Goal: Transaction & Acquisition: Purchase product/service

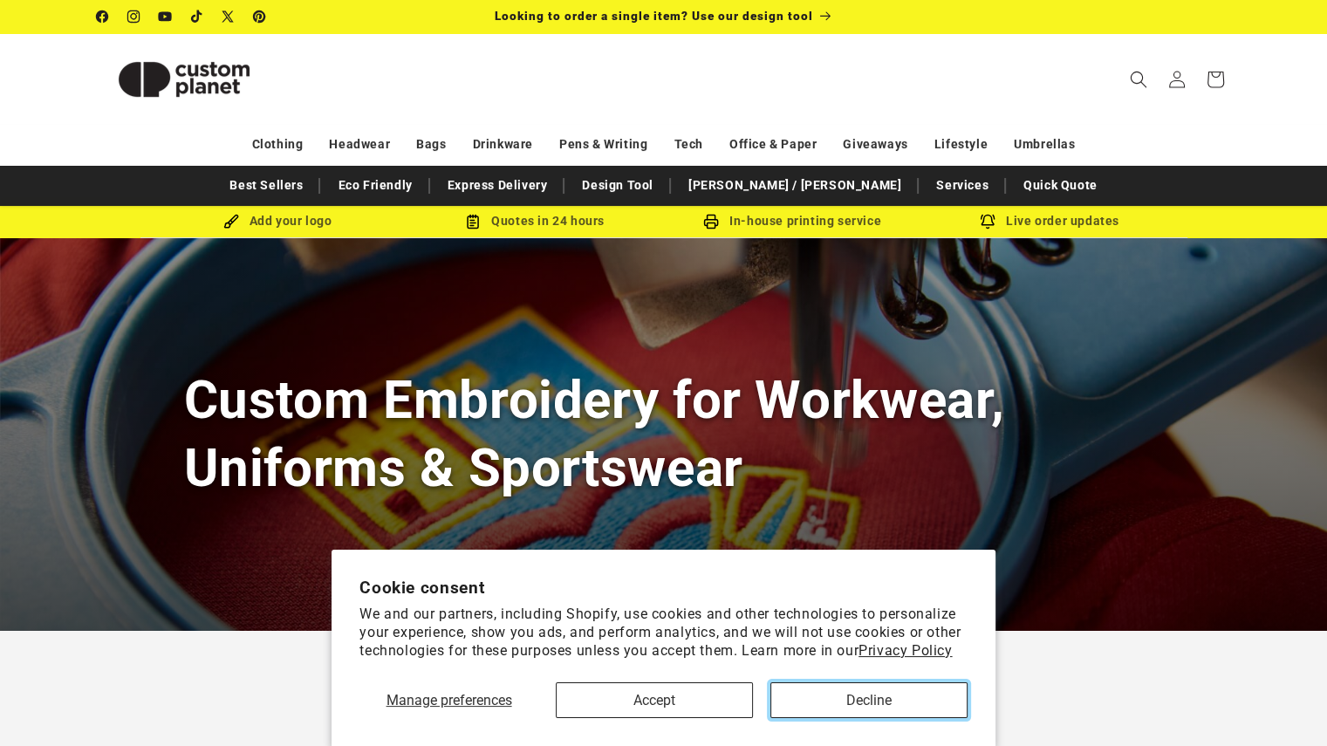
click at [838, 705] on button "Decline" at bounding box center [869, 701] width 197 height 36
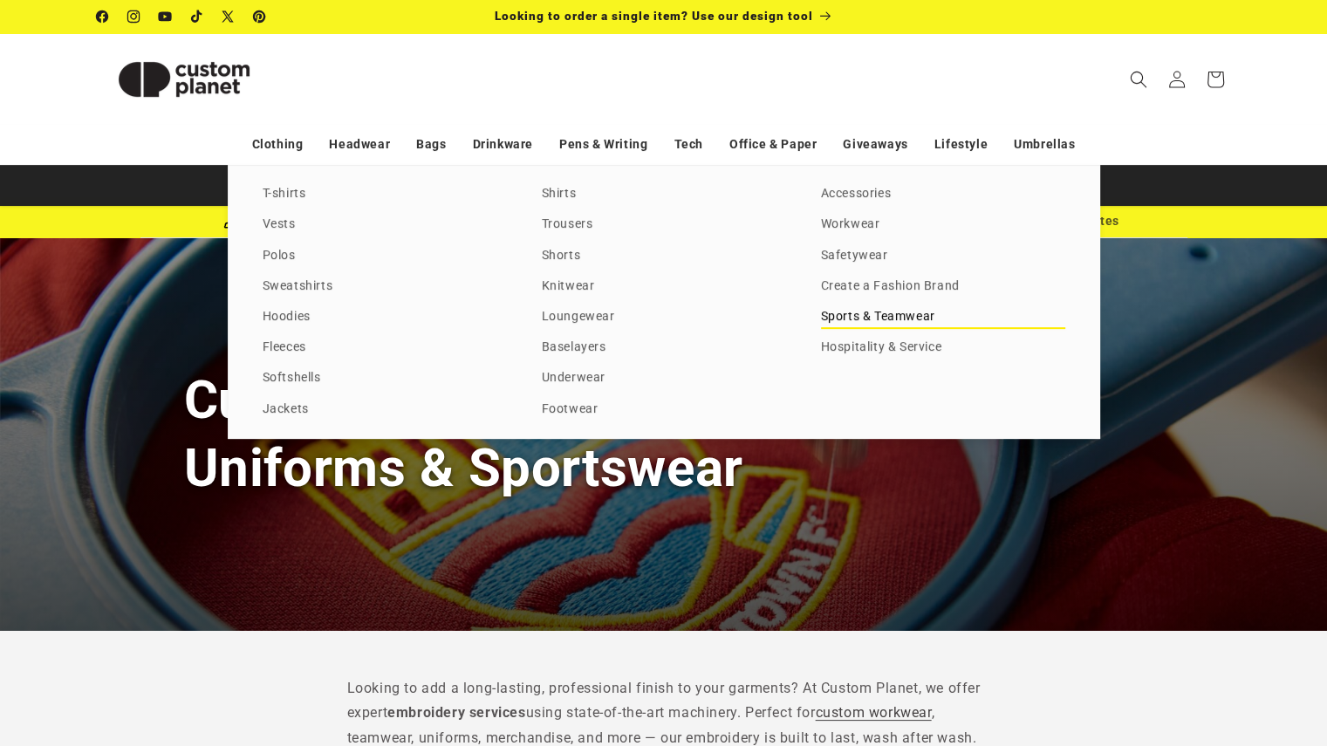
click at [852, 315] on link "Sports & Teamwear" at bounding box center [943, 317] width 244 height 24
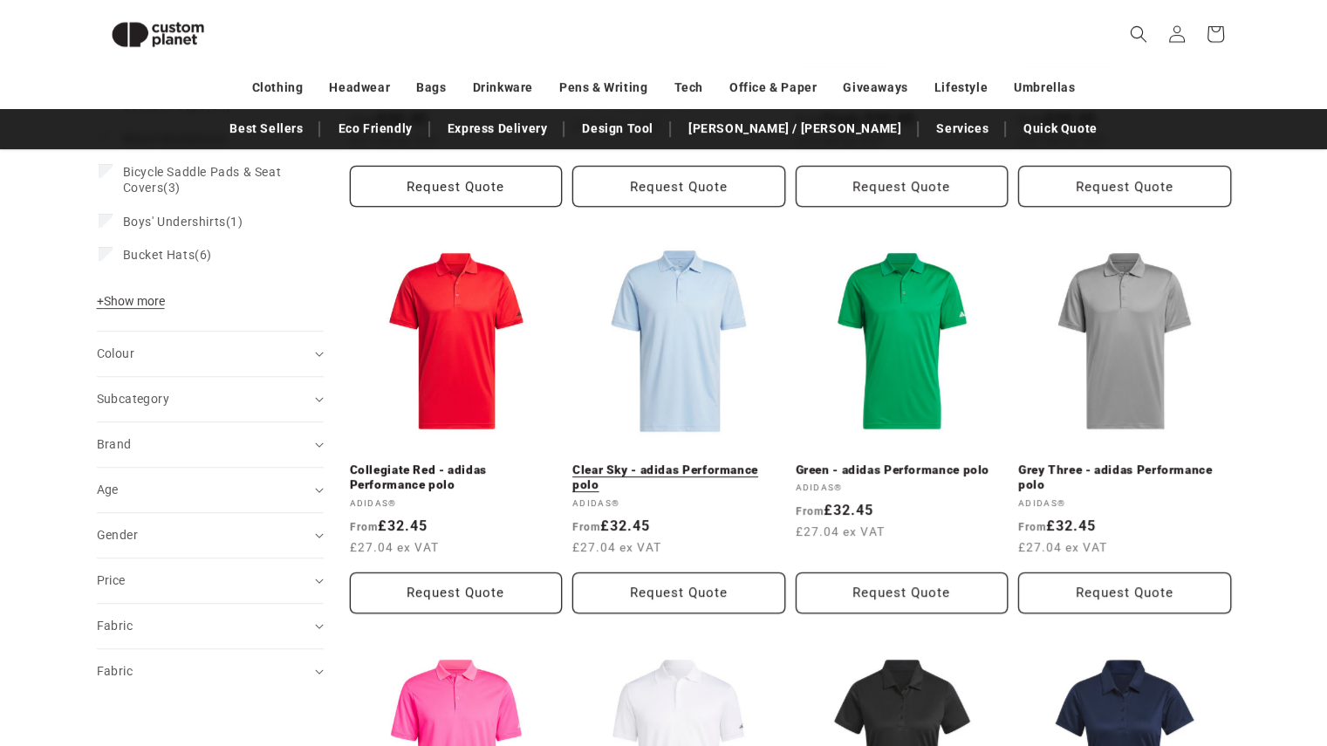
scroll to position [499, 0]
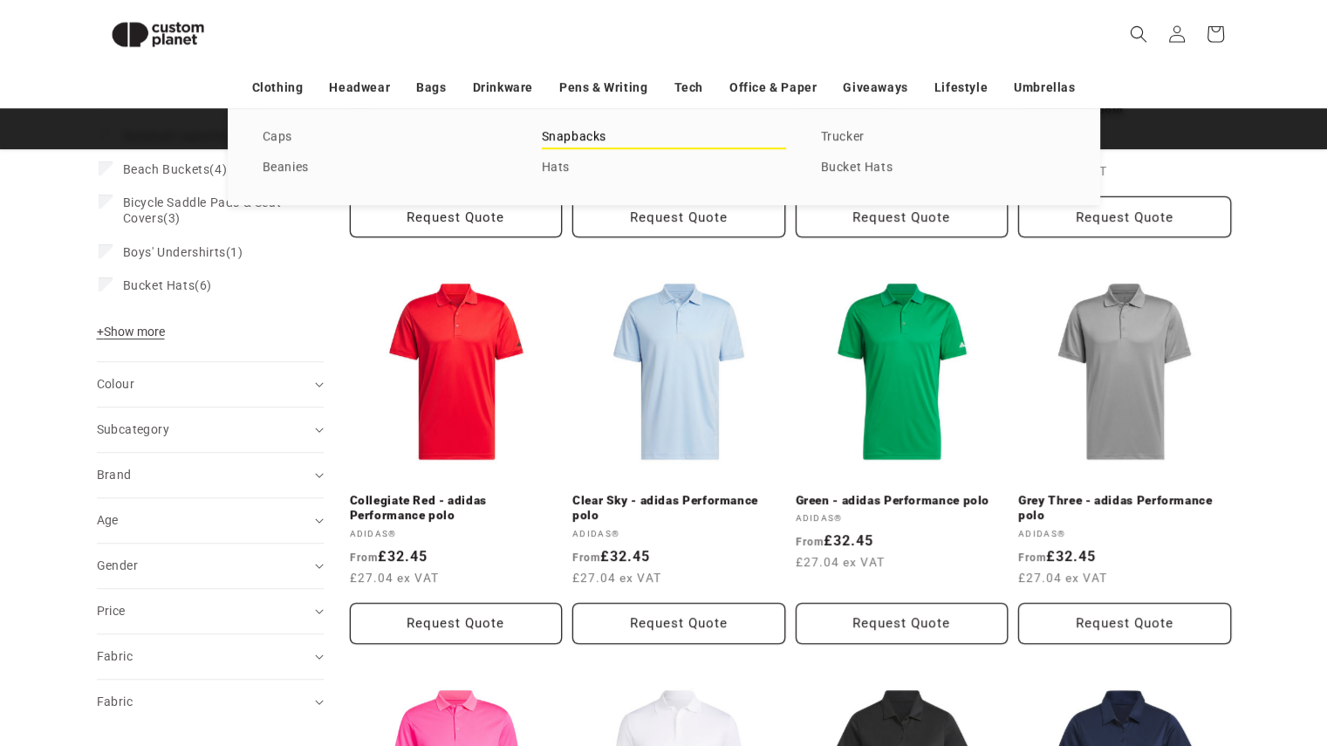
click at [576, 136] on link "Snapbacks" at bounding box center [664, 138] width 244 height 24
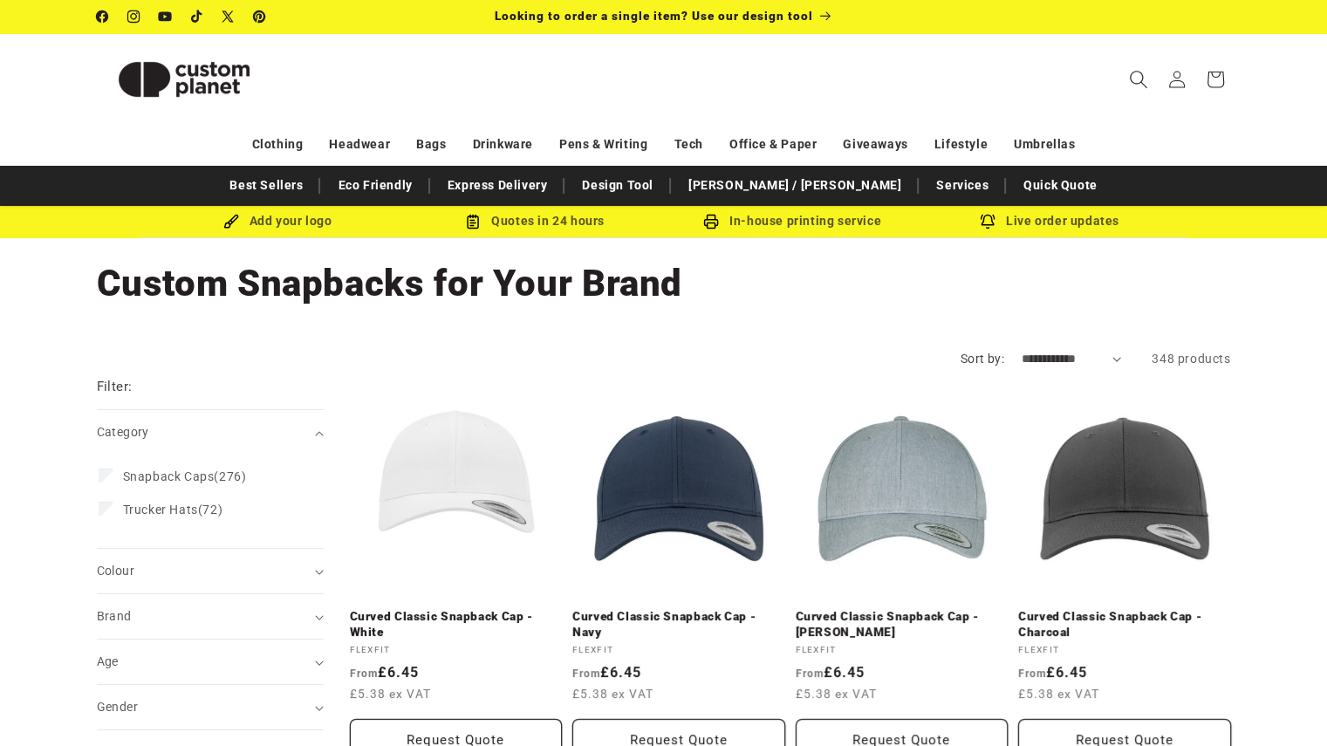
click at [1138, 72] on icon "Search" at bounding box center [1138, 79] width 18 height 18
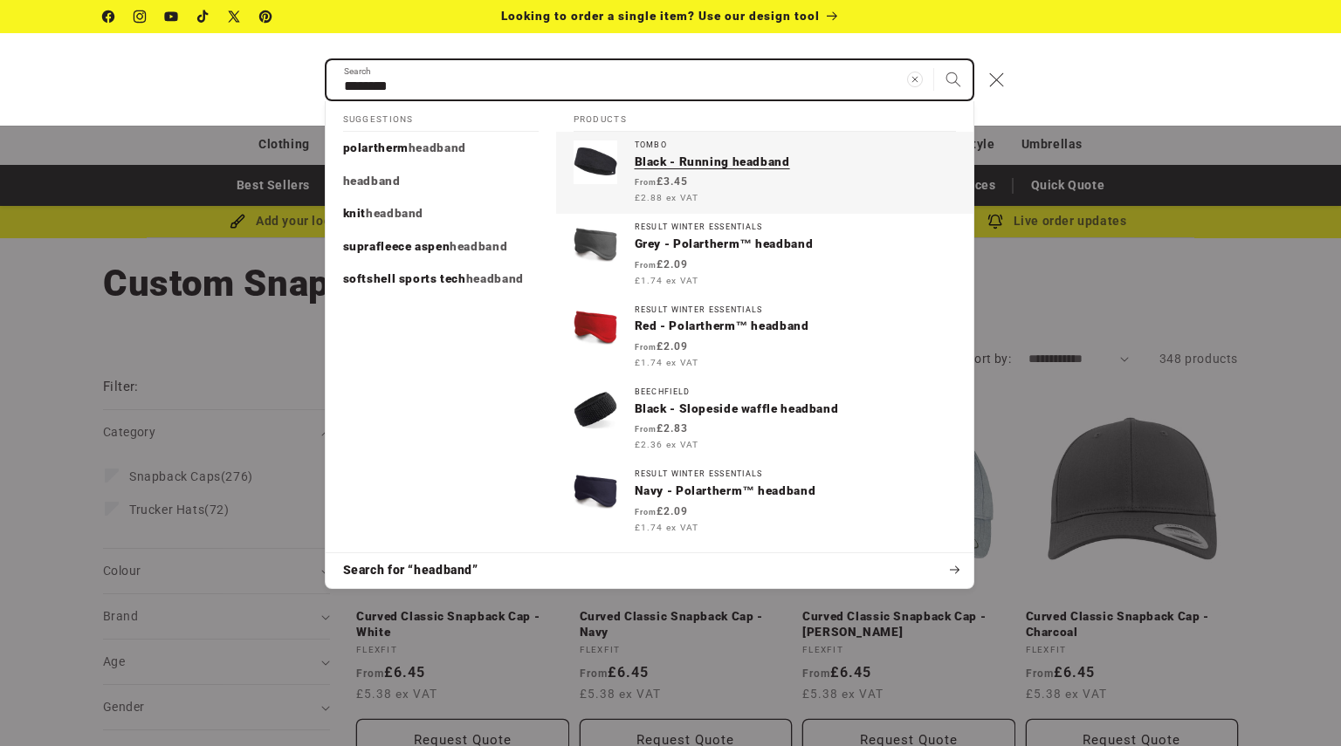
type input "********"
click at [934, 60] on button "Search" at bounding box center [953, 79] width 38 height 38
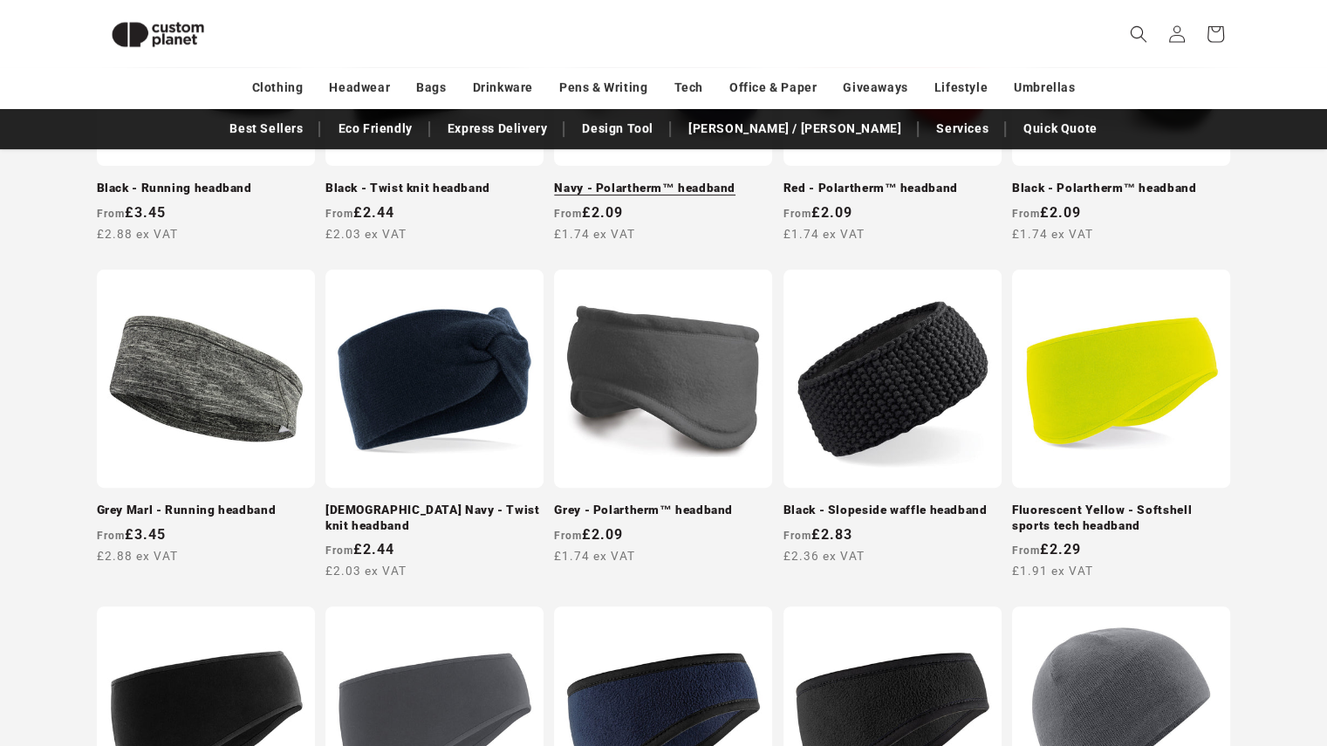
scroll to position [674, 0]
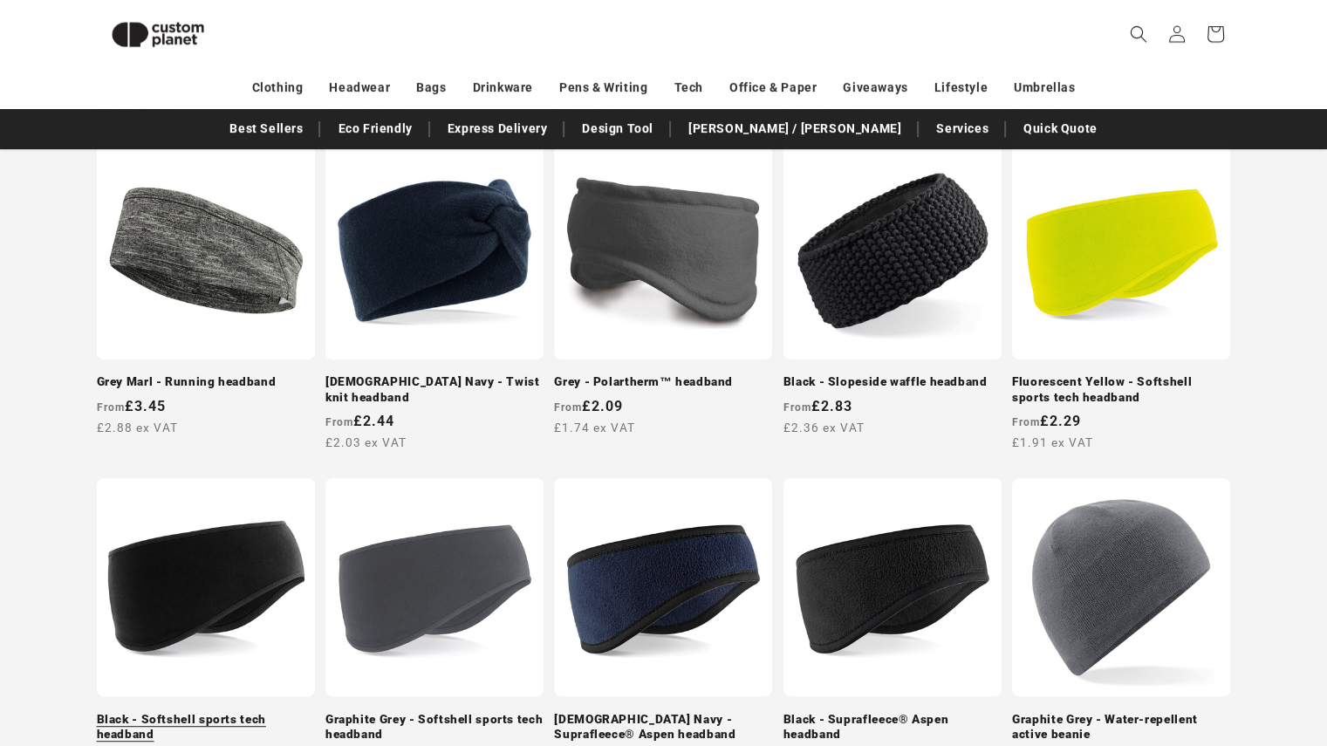
click at [199, 712] on link "Black - Softshell sports tech headband" at bounding box center [206, 727] width 218 height 31
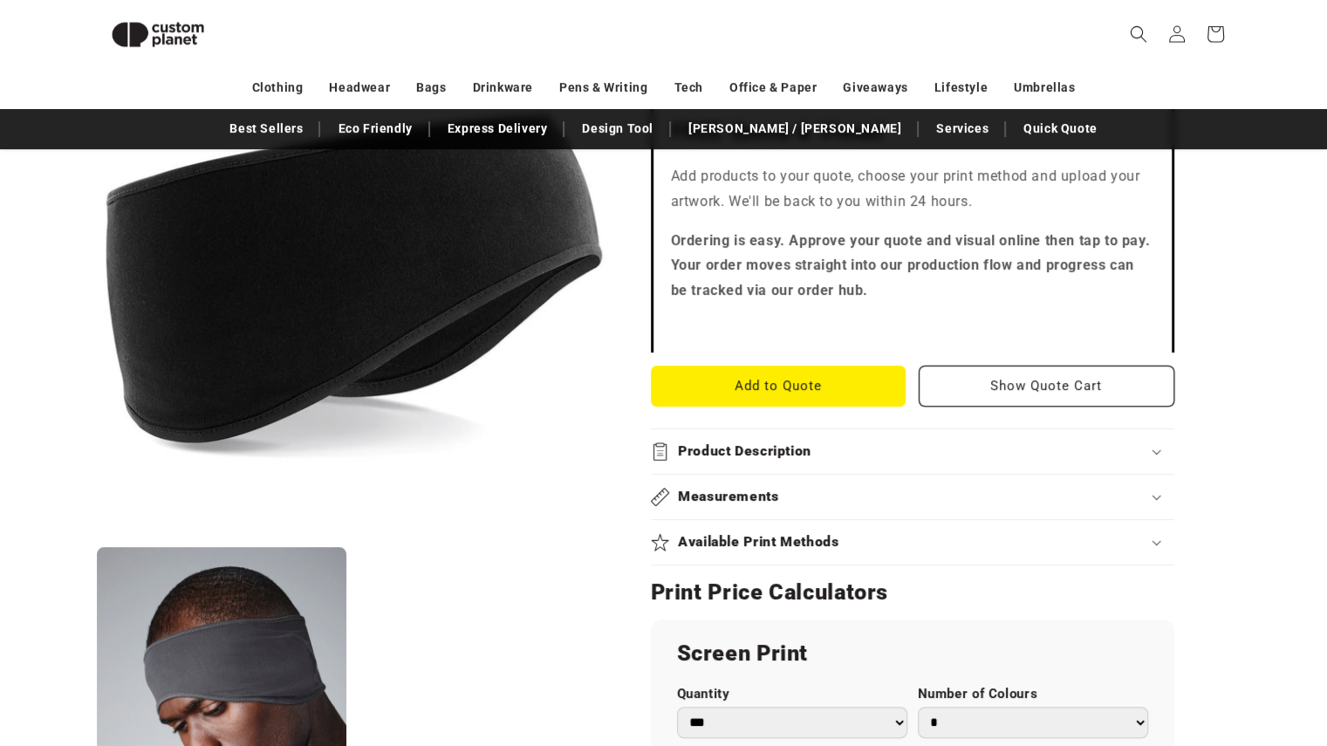
scroll to position [587, 0]
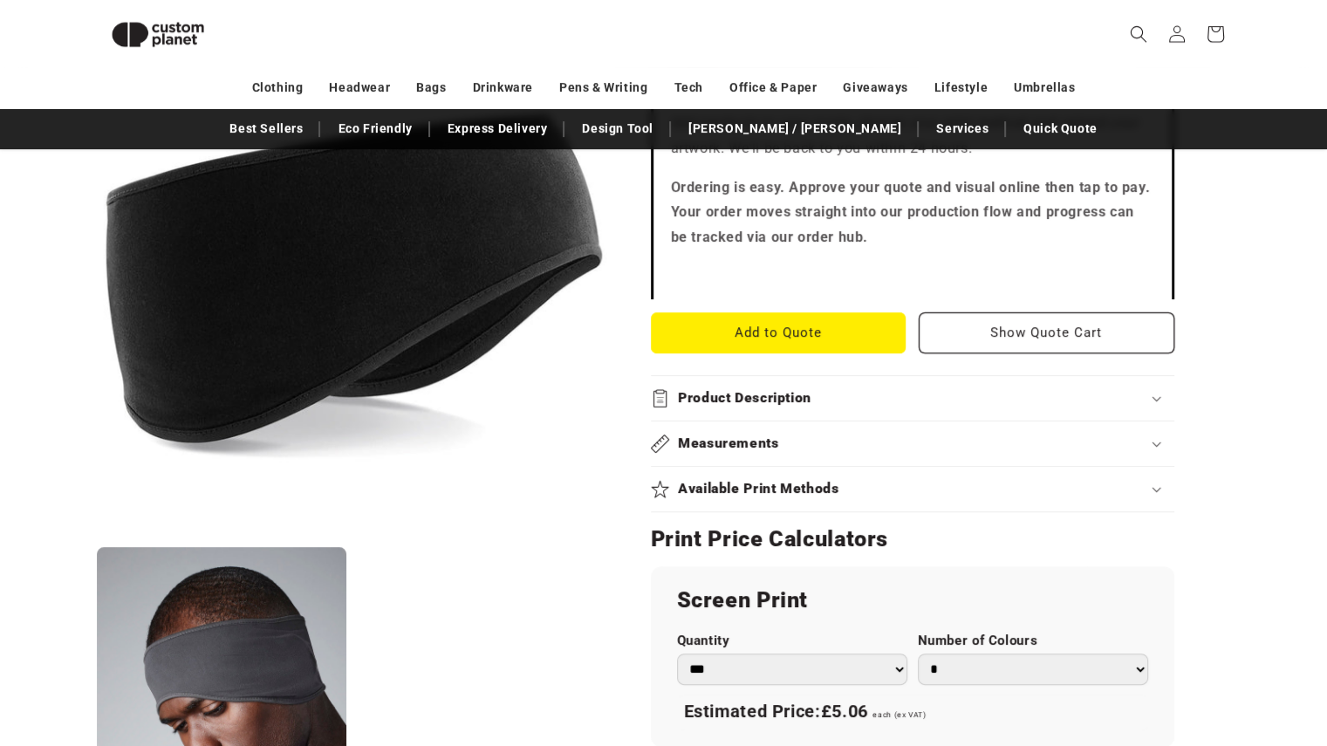
click at [1155, 488] on icon at bounding box center [1157, 490] width 8 height 4
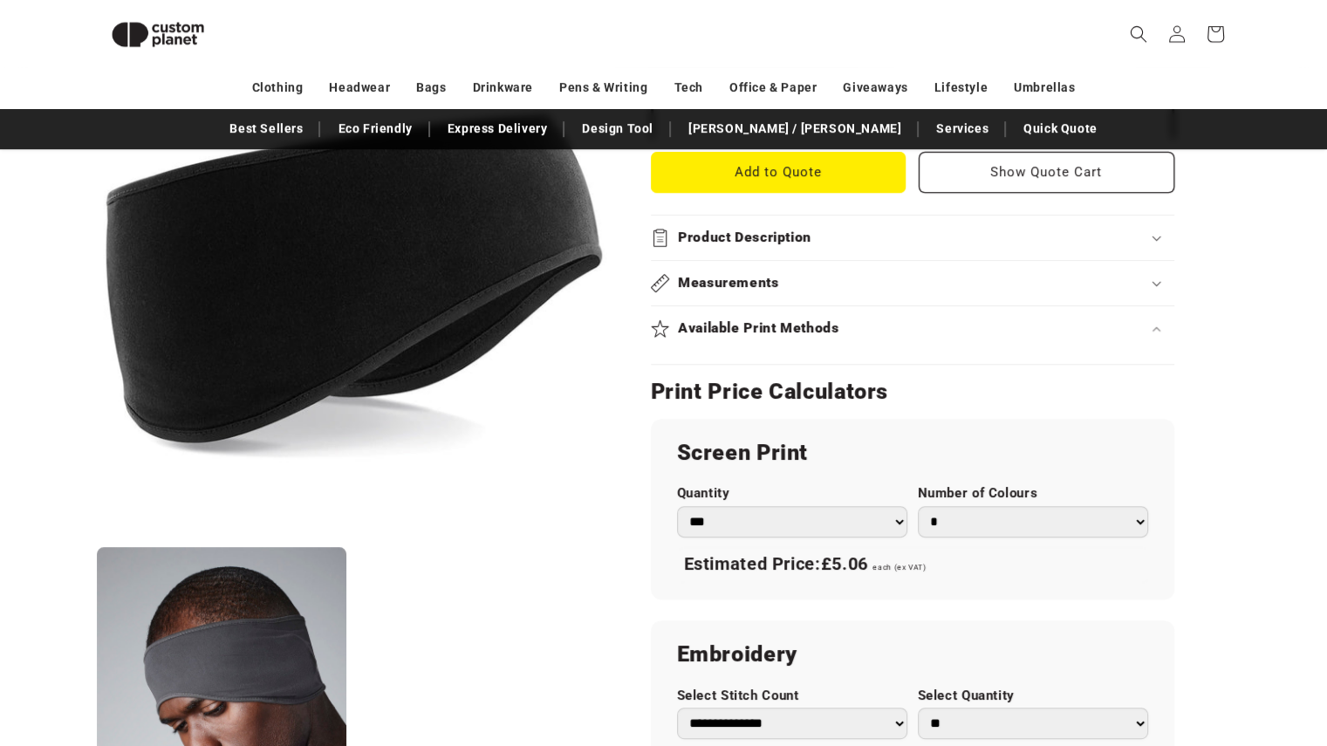
scroll to position [761, 0]
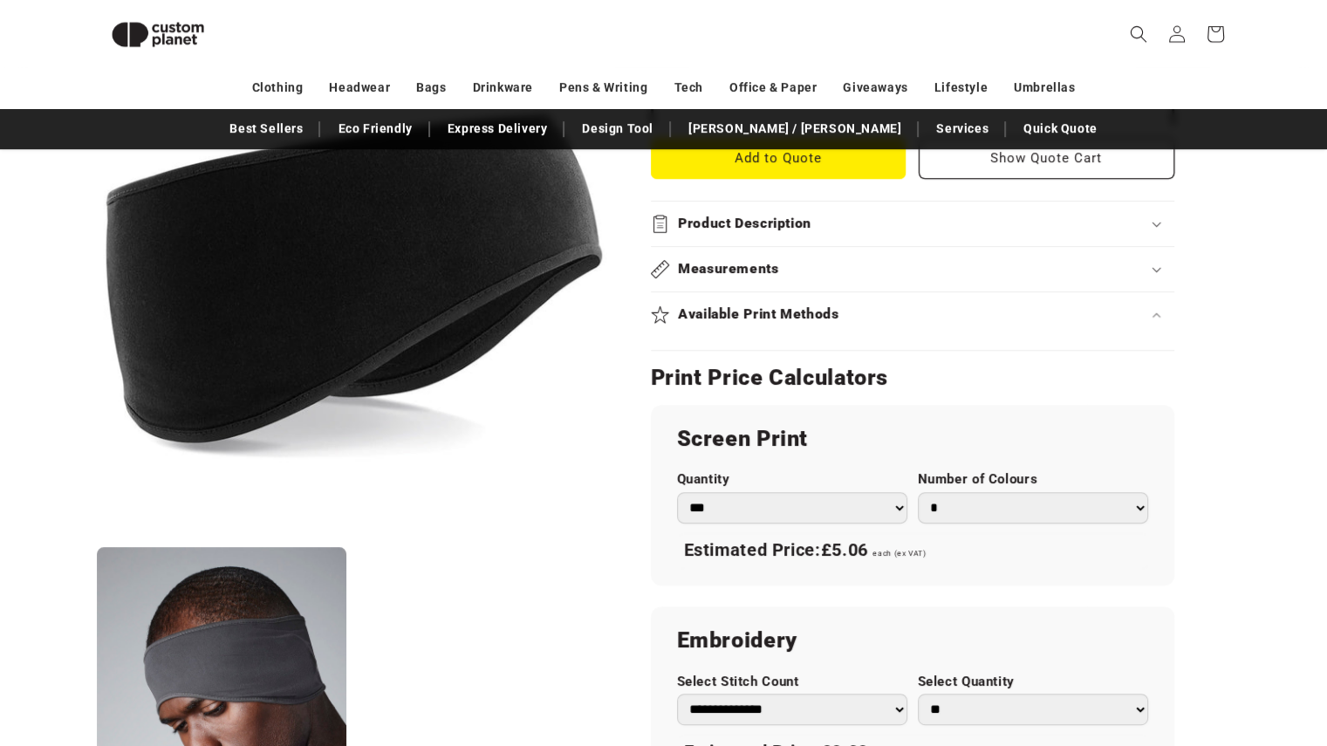
click at [1135, 502] on select "* * * * * * *" at bounding box center [1033, 507] width 230 height 31
click at [1191, 494] on div "Beechfield Black - Softshell sports tech headband Black - Softshell sports tech…" at bounding box center [919, 348] width 624 height 1726
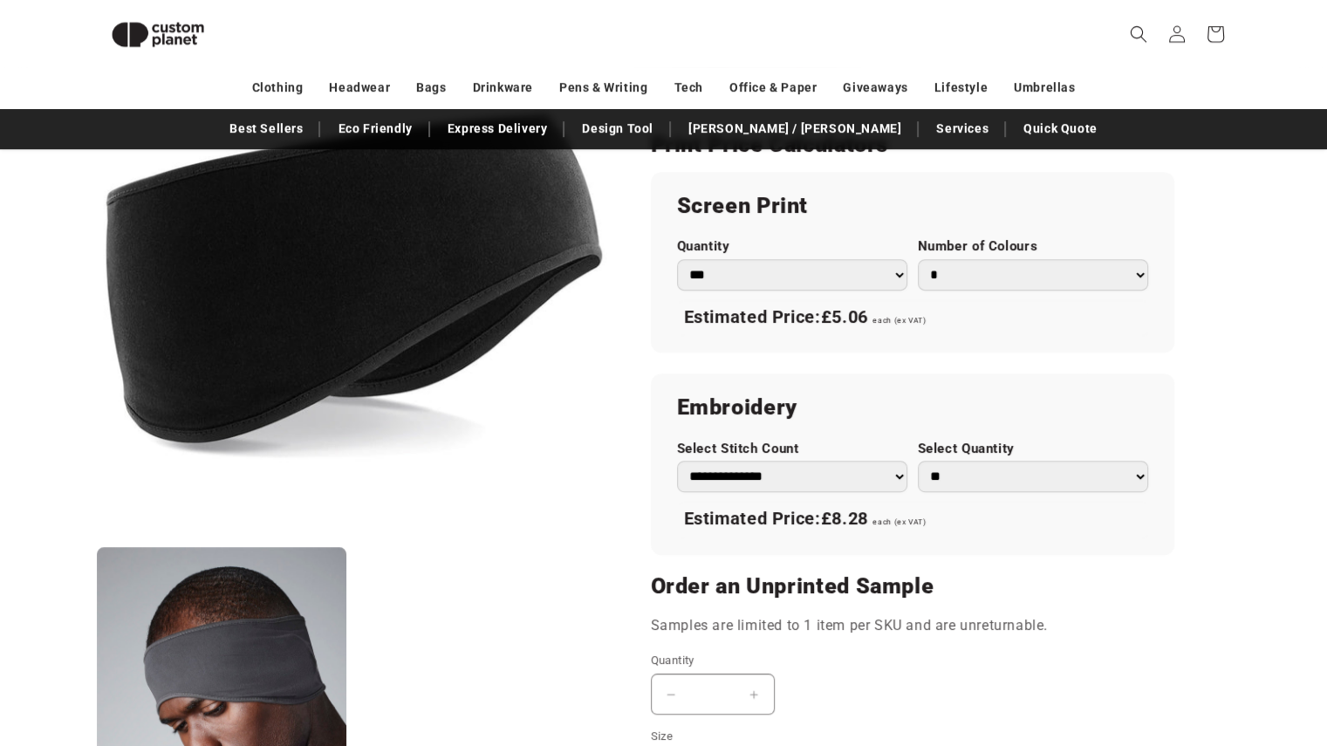
scroll to position [1023, 0]
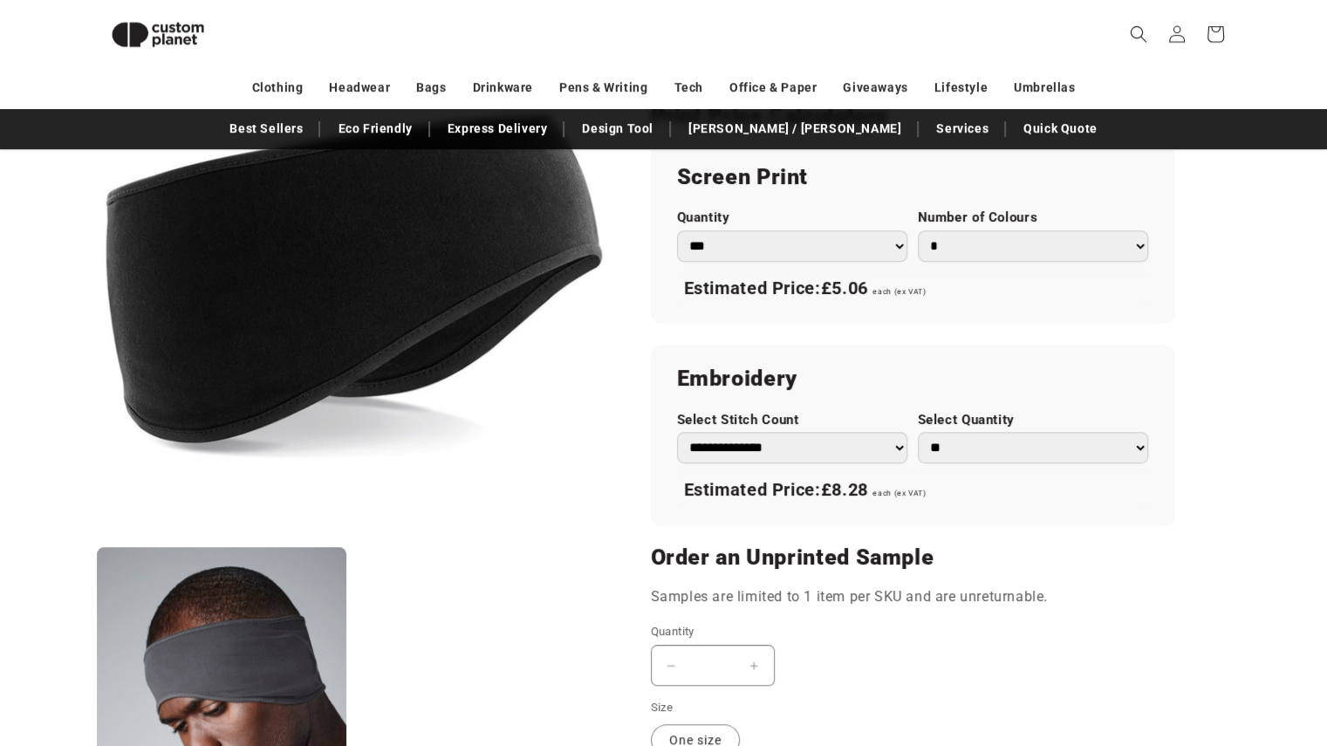
click at [1138, 448] on select "** ** *** *** *** **** **** ****" at bounding box center [1033, 447] width 230 height 31
select select "*"
click at [918, 432] on select "** ** *** *** *** **** **** ****" at bounding box center [1033, 447] width 230 height 31
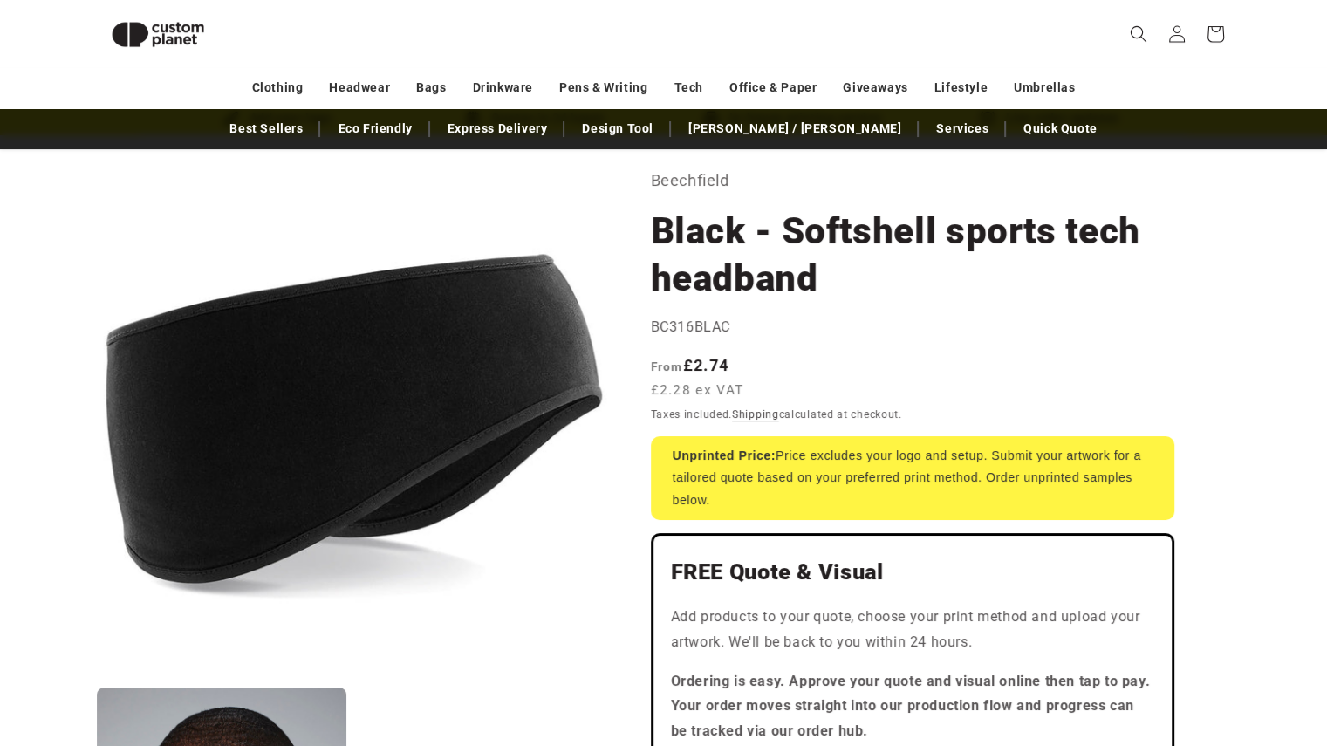
scroll to position [63, 0]
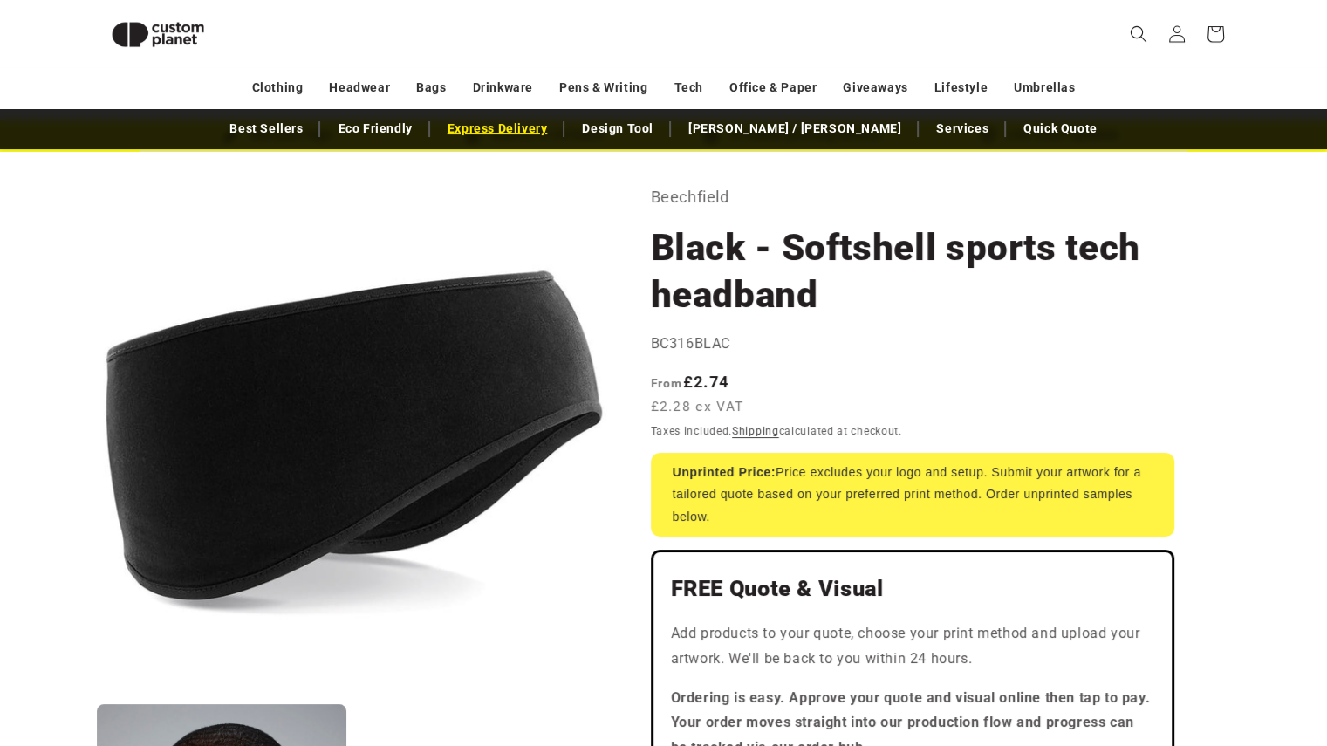
click at [557, 137] on link "Express Delivery" at bounding box center [498, 128] width 118 height 31
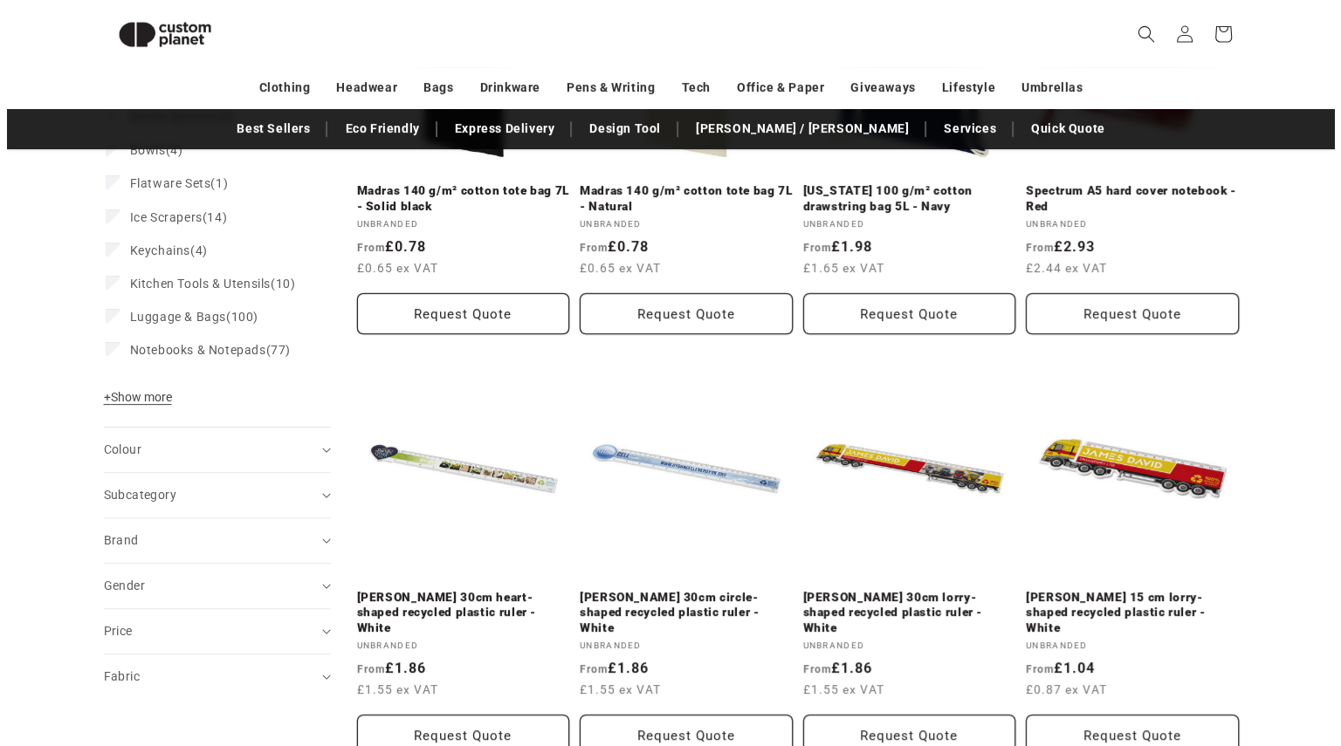
scroll to position [413, 0]
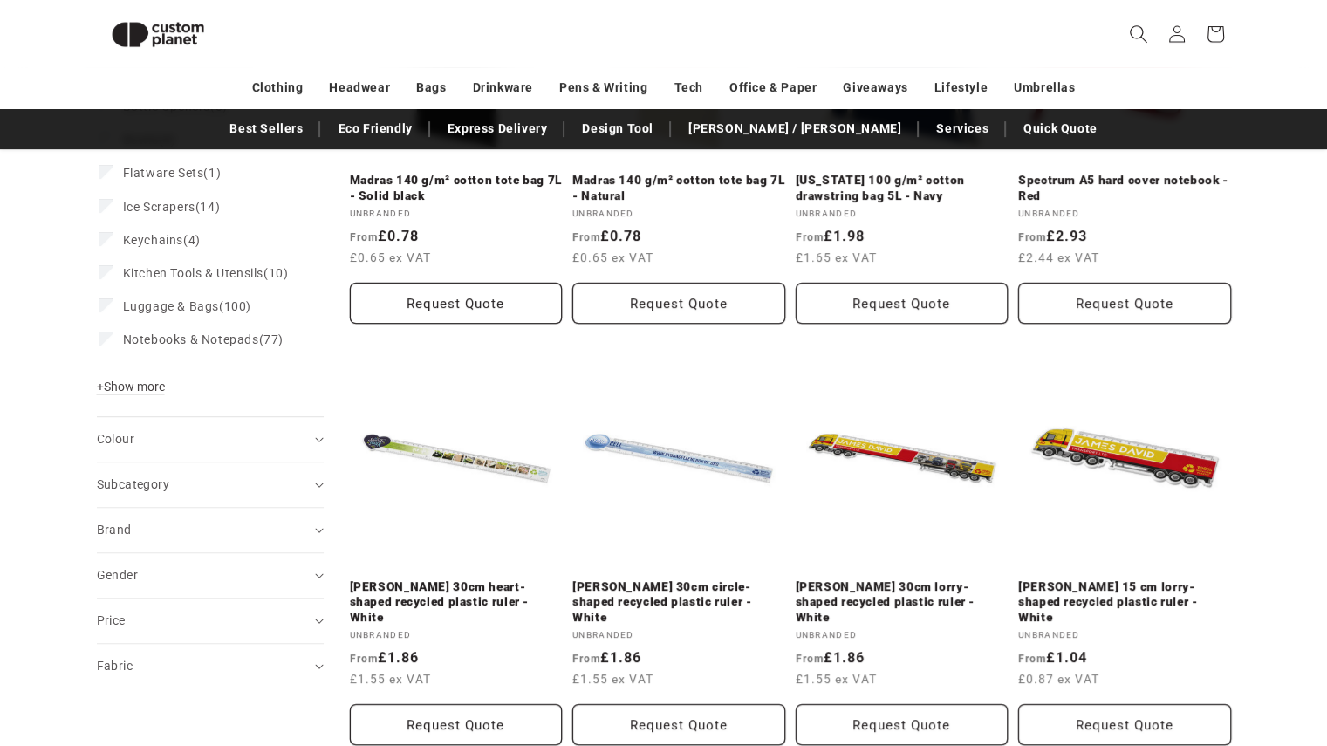
click at [1132, 33] on icon "Search" at bounding box center [1138, 33] width 18 height 18
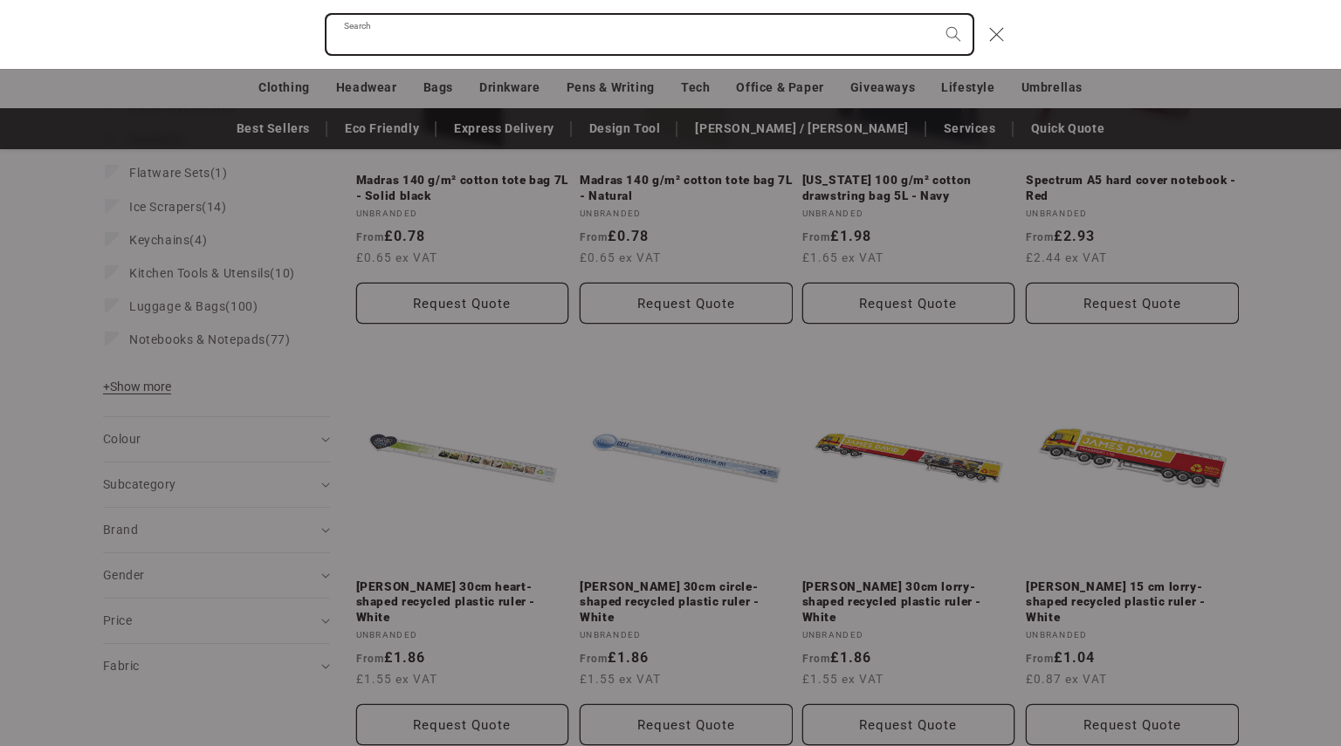
click at [911, 27] on input "Search" at bounding box center [649, 34] width 646 height 39
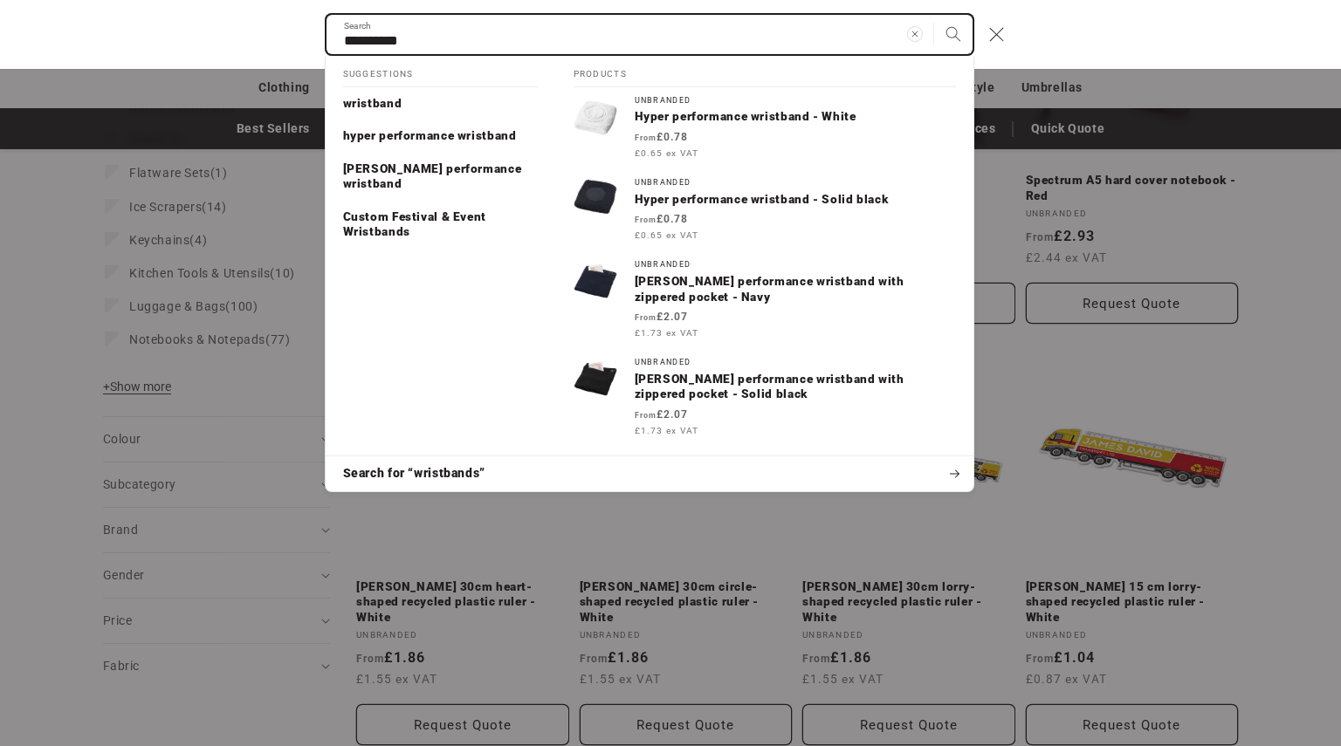
type input "**********"
click at [934, 15] on button "Search" at bounding box center [953, 34] width 38 height 38
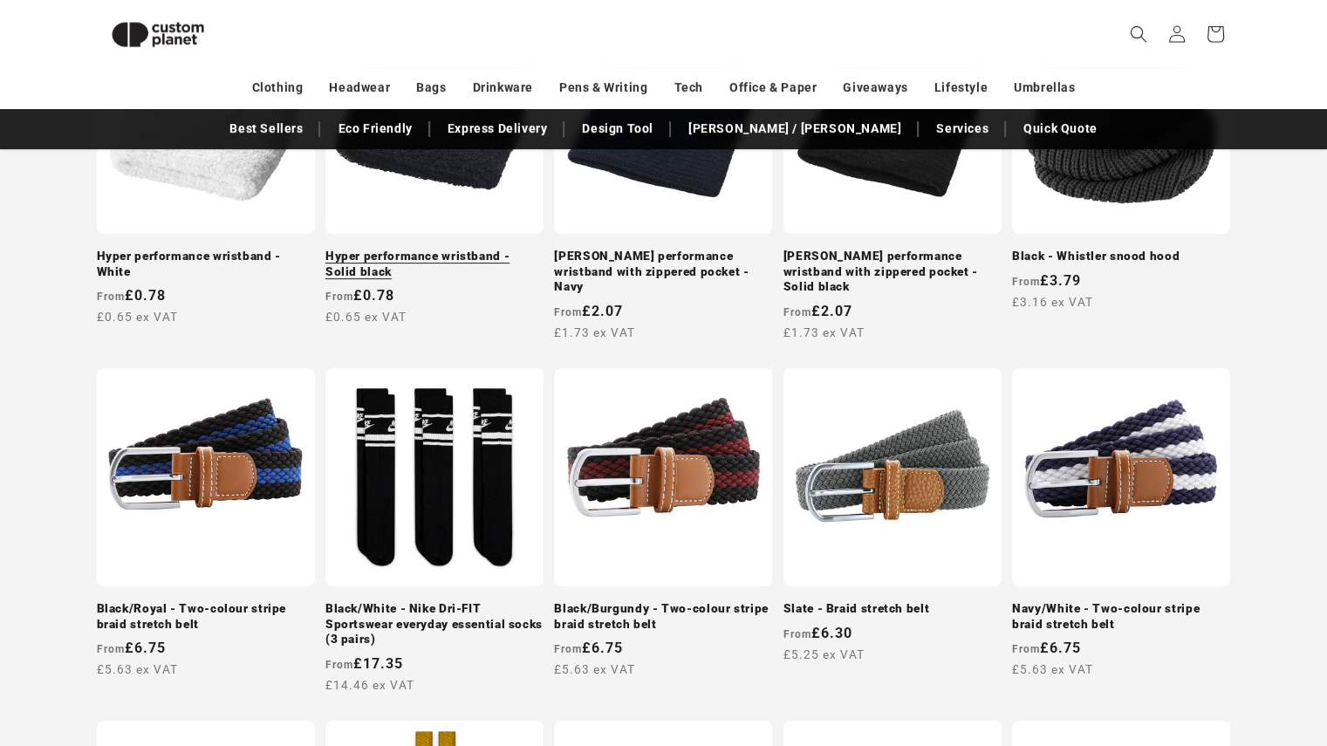
scroll to position [237, 0]
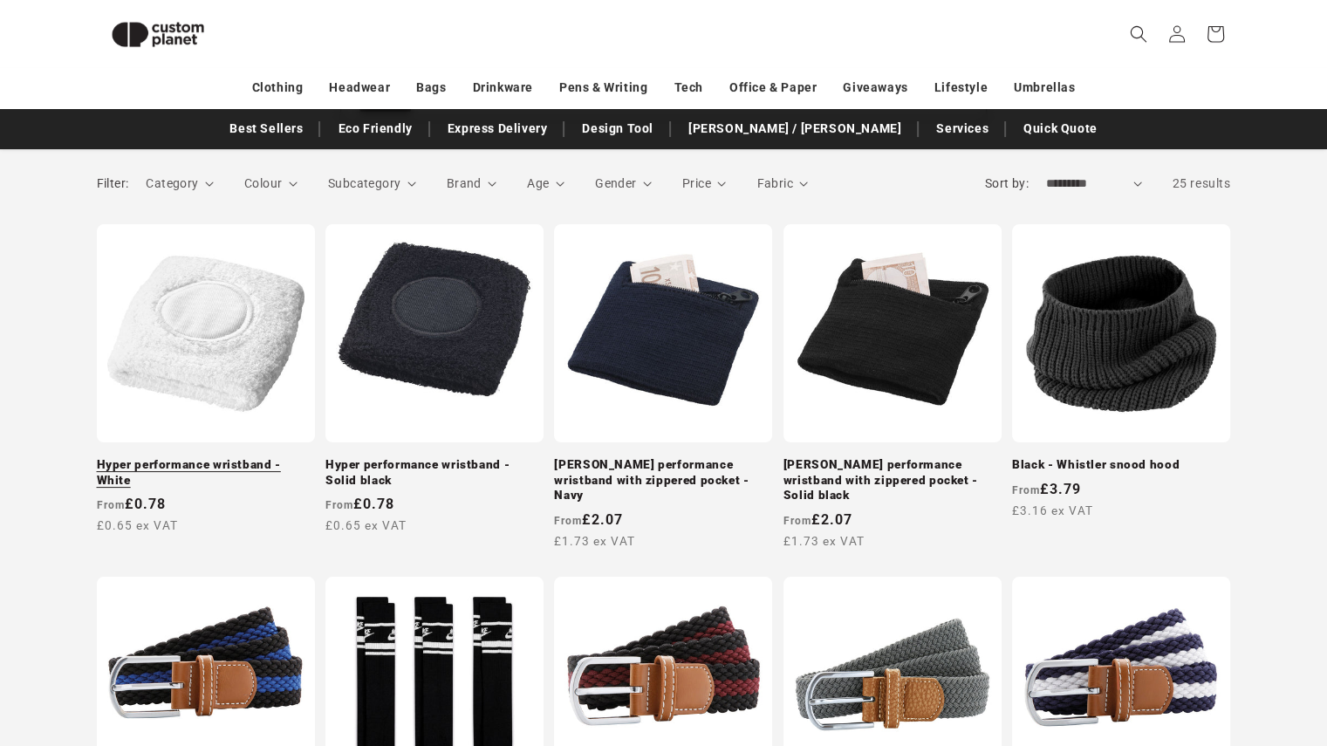
click at [249, 457] on link "Hyper performance wristband - White" at bounding box center [206, 472] width 218 height 31
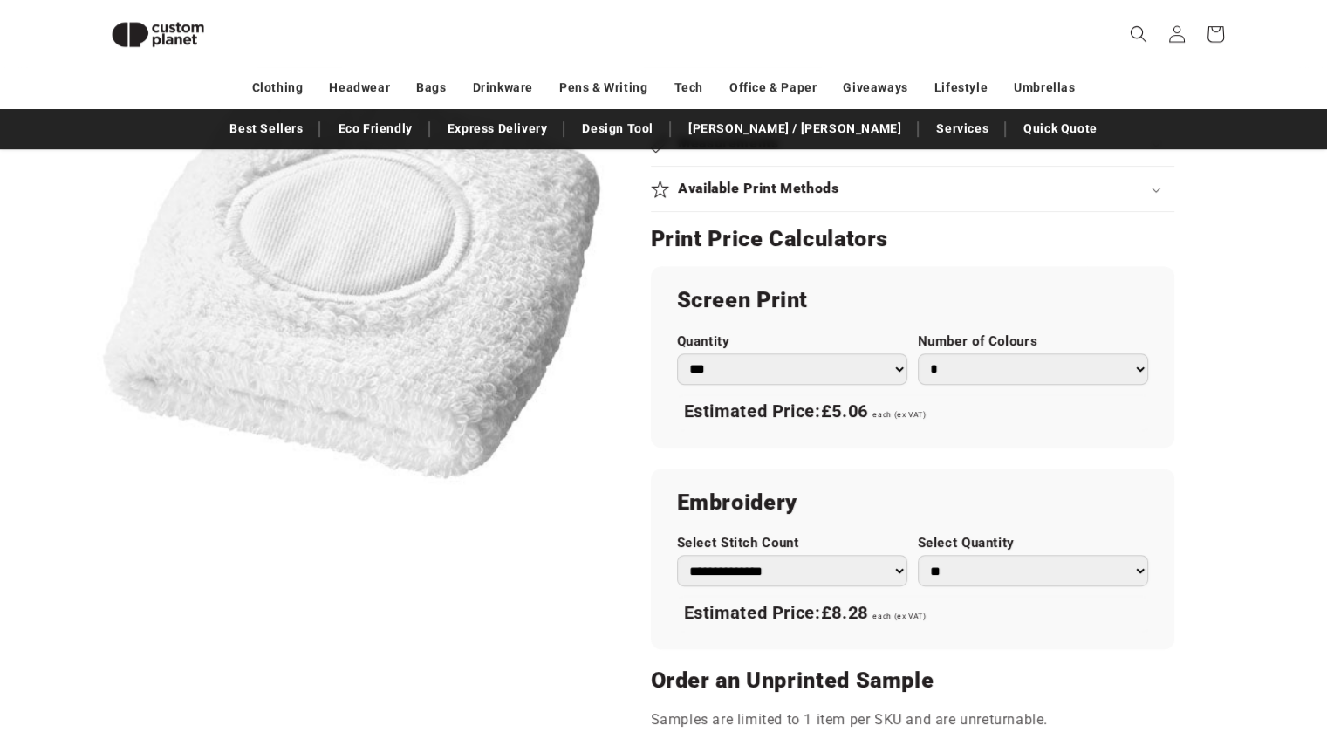
scroll to position [936, 0]
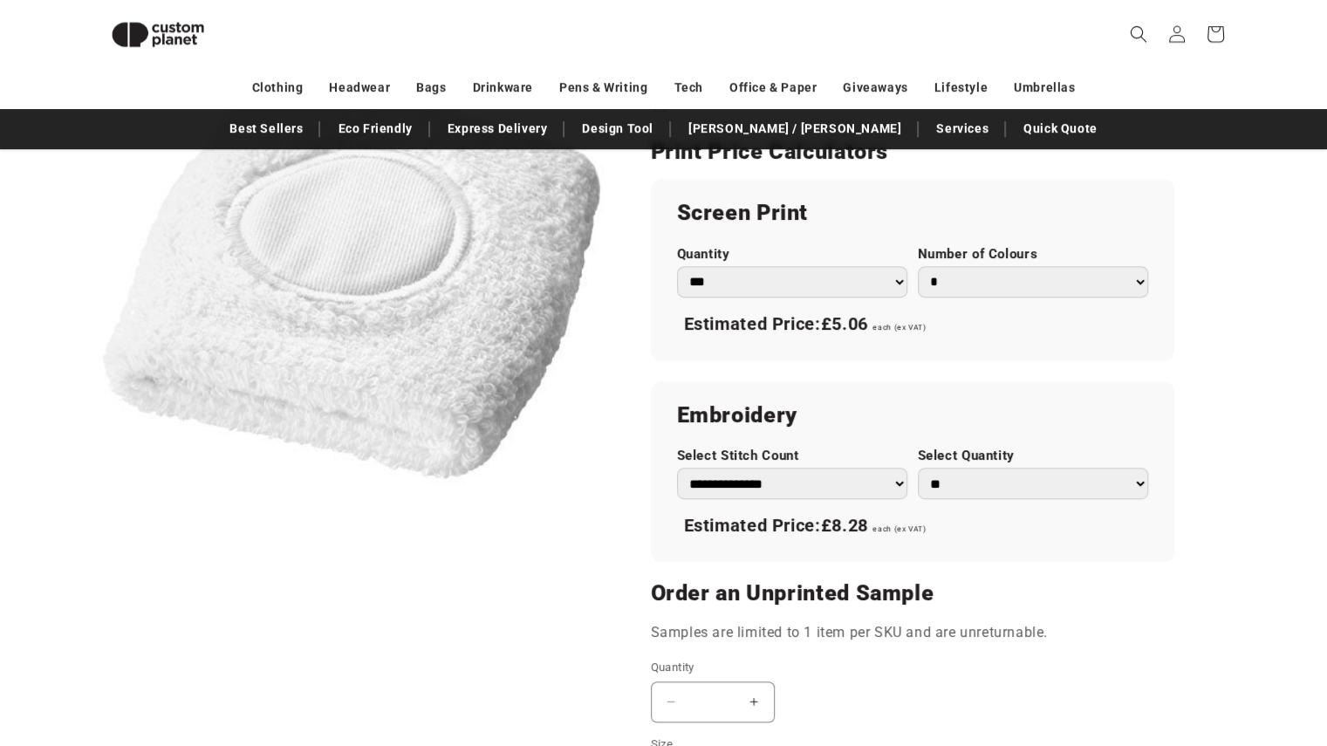
click at [1135, 483] on select "** ** *** *** *** **** **** ****" at bounding box center [1033, 483] width 230 height 31
select select "**"
click at [918, 468] on select "** ** *** *** *** **** **** ****" at bounding box center [1033, 483] width 230 height 31
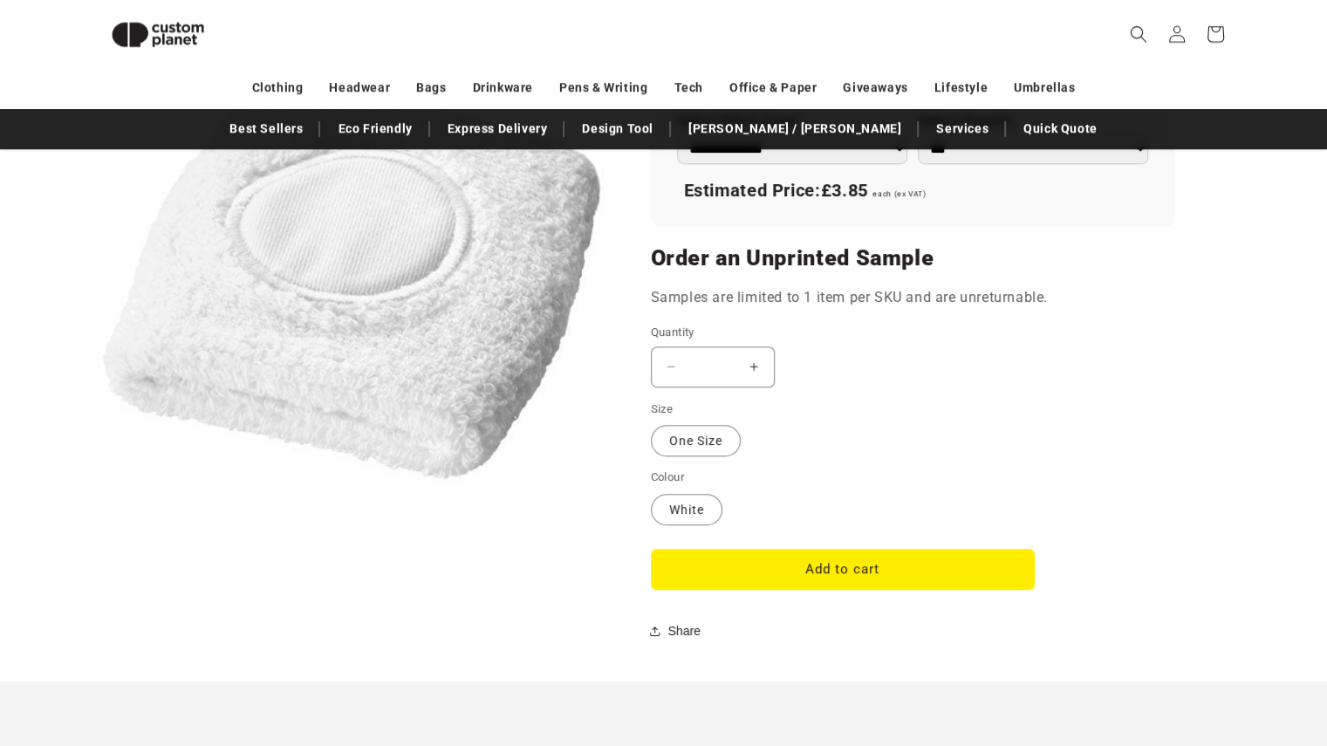
scroll to position [1285, 0]
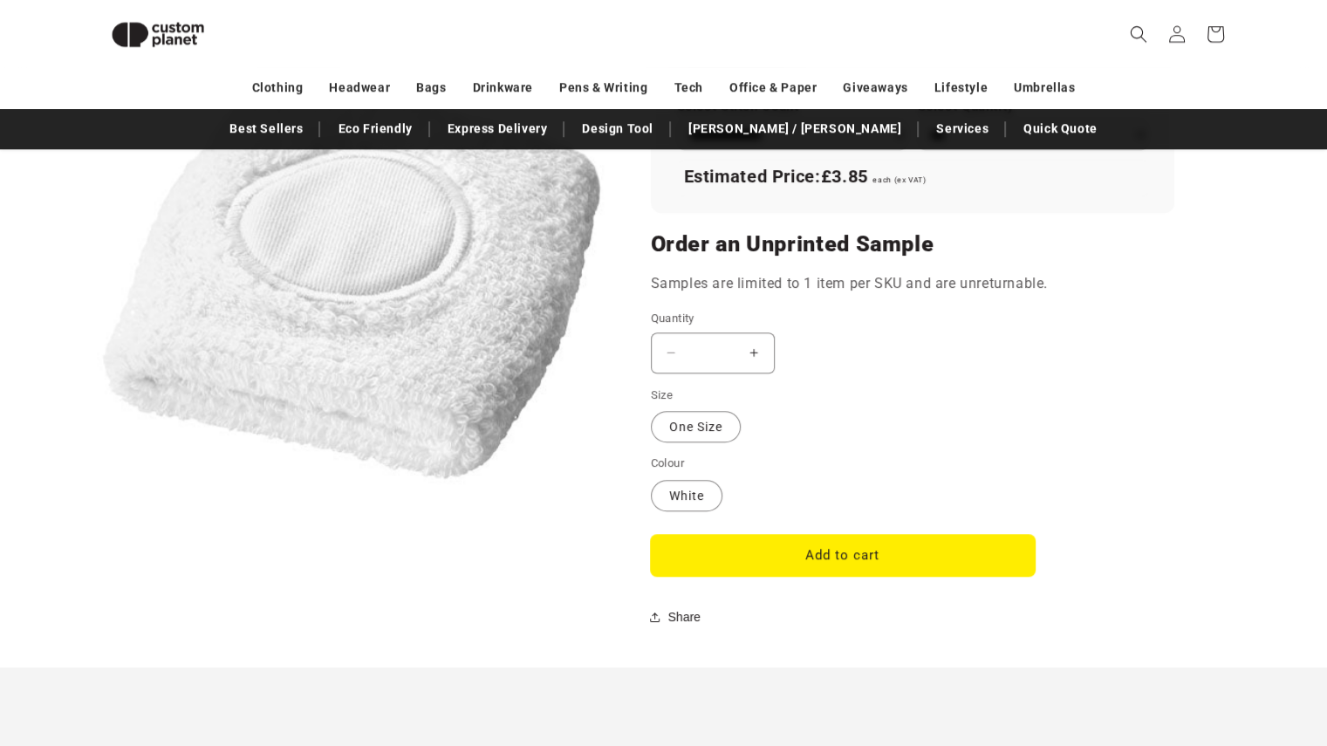
click at [902, 552] on button "Add to cart" at bounding box center [843, 555] width 384 height 41
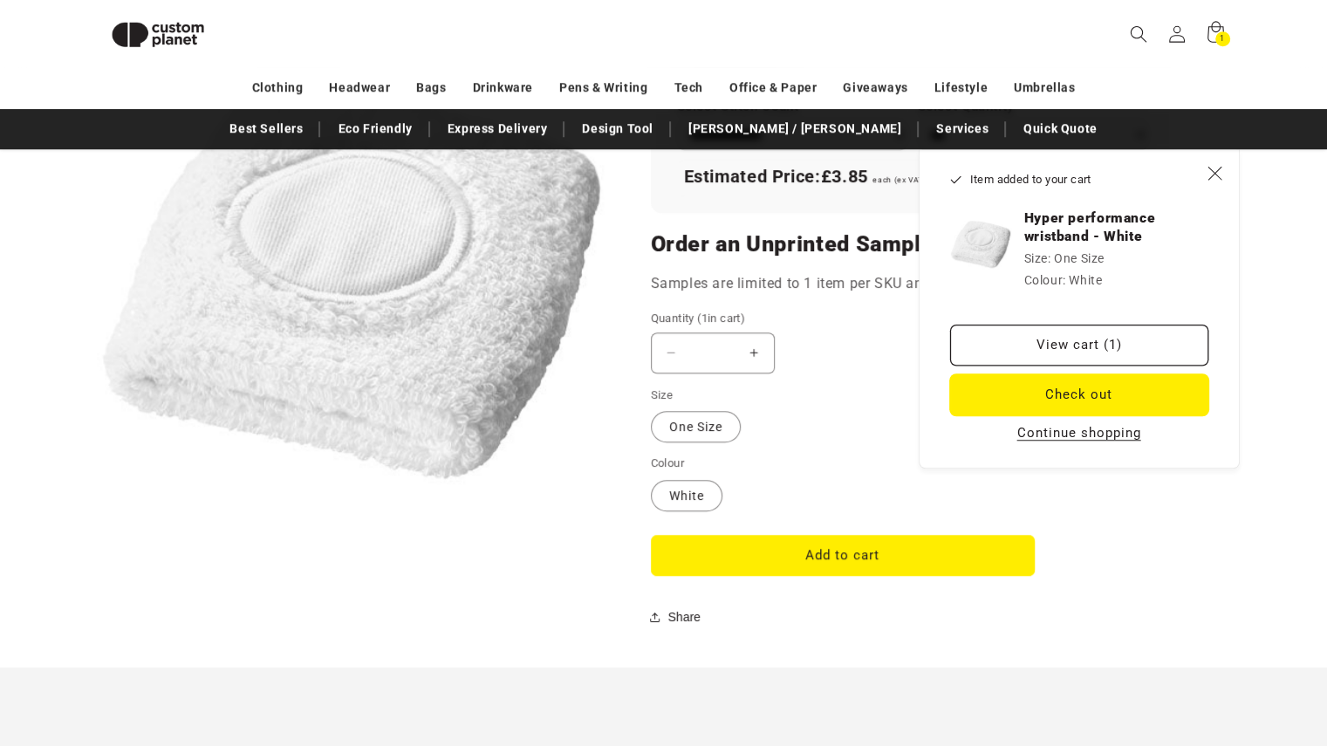
click at [1087, 404] on button "Check out" at bounding box center [1079, 394] width 258 height 41
click at [1211, 178] on icon "Close" at bounding box center [1215, 173] width 16 height 16
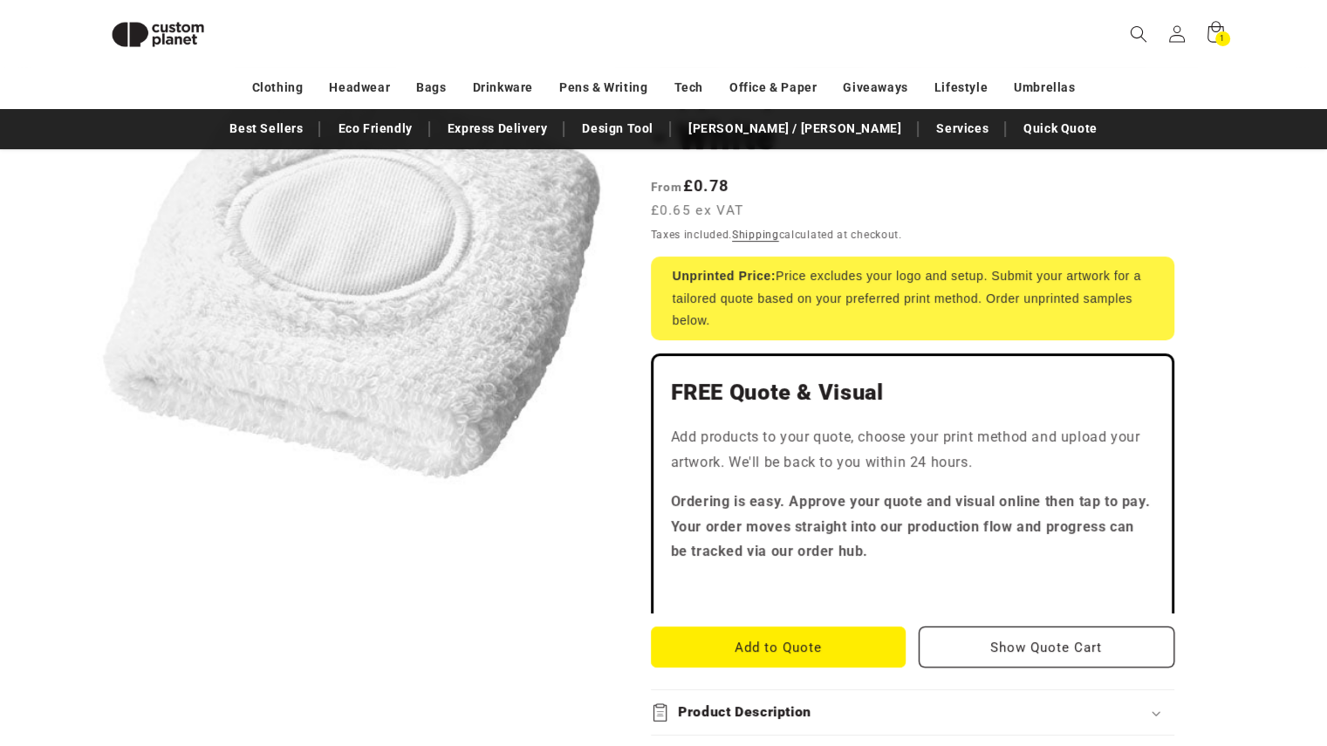
scroll to position [237, 0]
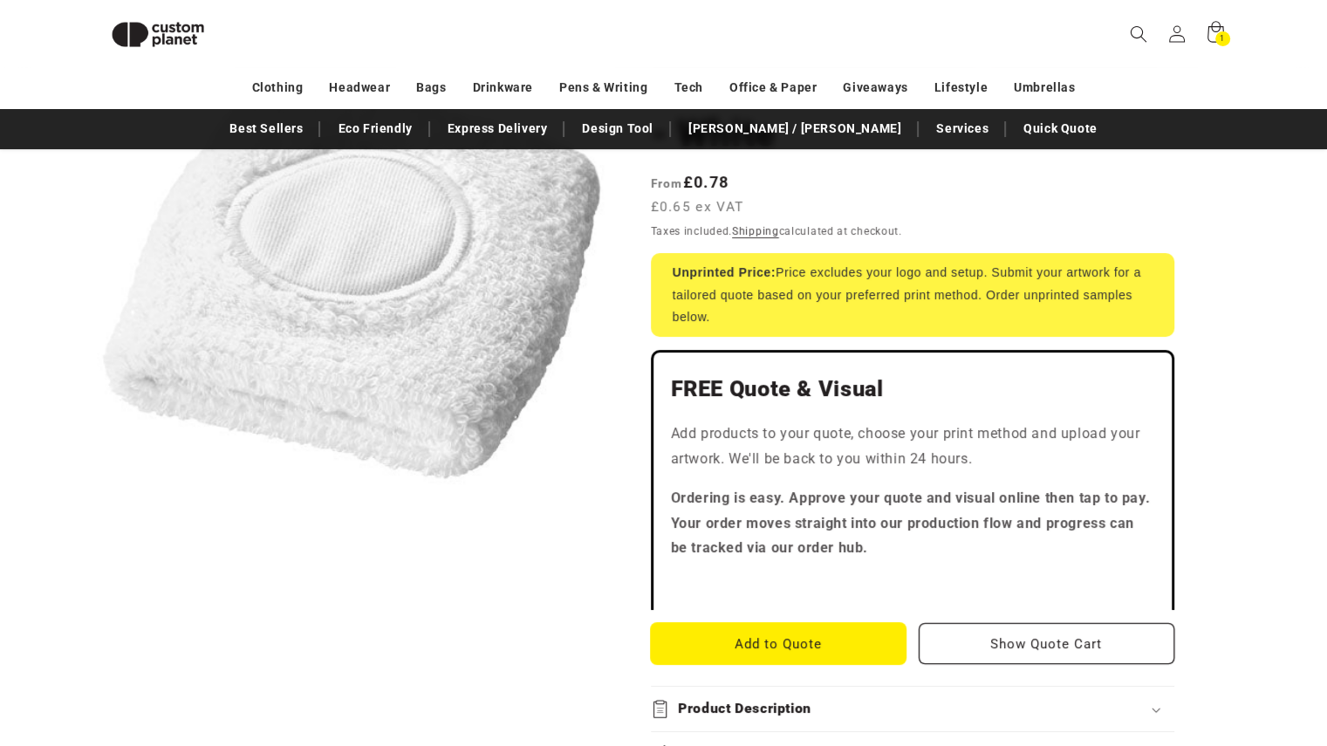
click at [779, 644] on button "Add to Quote" at bounding box center [779, 643] width 256 height 41
